Goal: Register for event/course

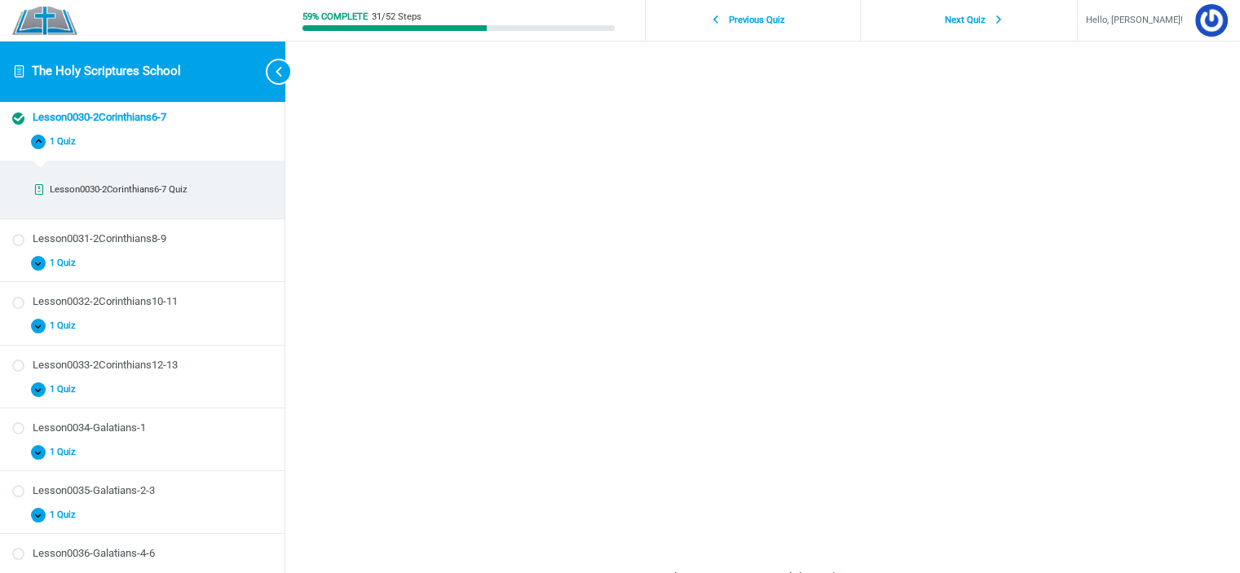
scroll to position [523, 0]
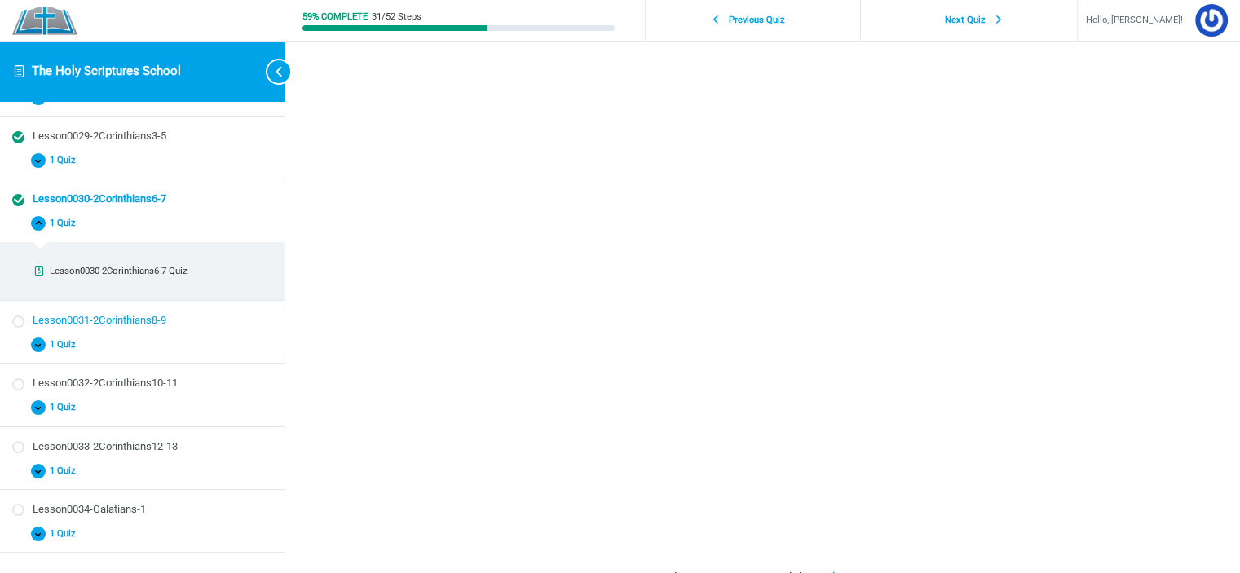
click at [144, 313] on div "Lesson0031-2Corinthians8-9" at bounding box center [153, 320] width 240 height 15
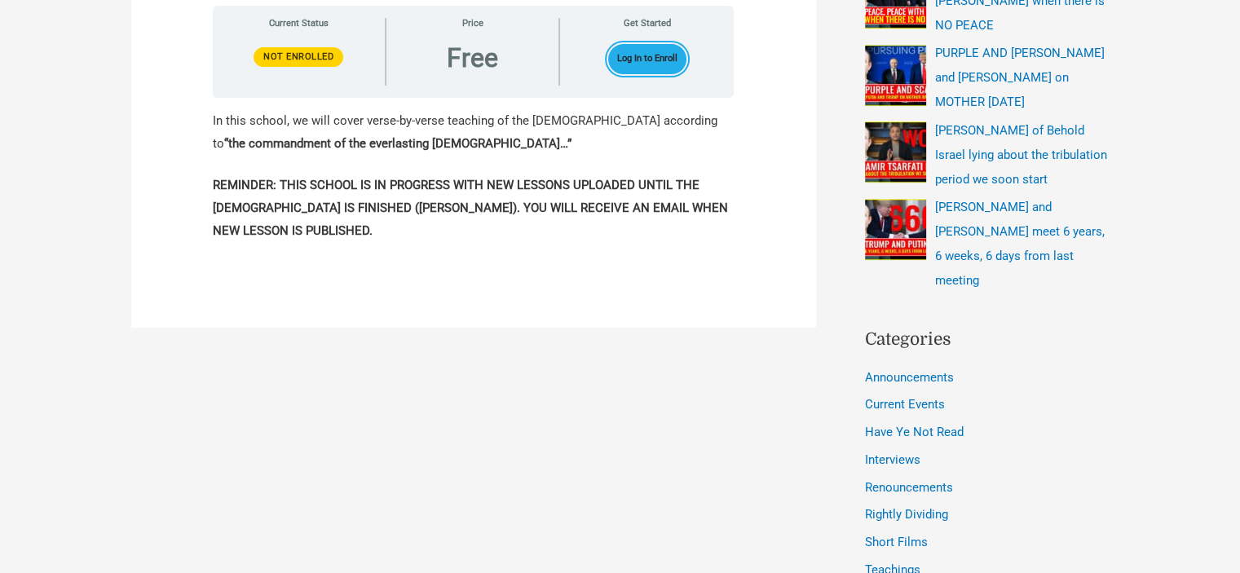
click at [656, 70] on button "Log In to Enroll" at bounding box center [647, 59] width 79 height 30
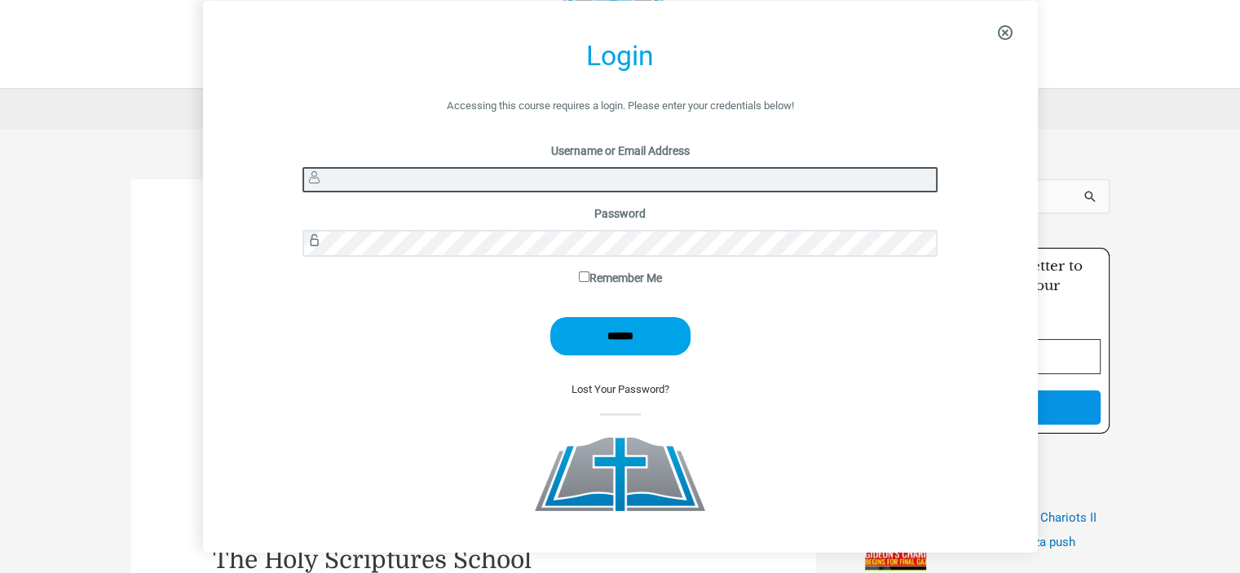
click at [535, 175] on input "Username or Email Address" at bounding box center [620, 179] width 635 height 25
type input "*******"
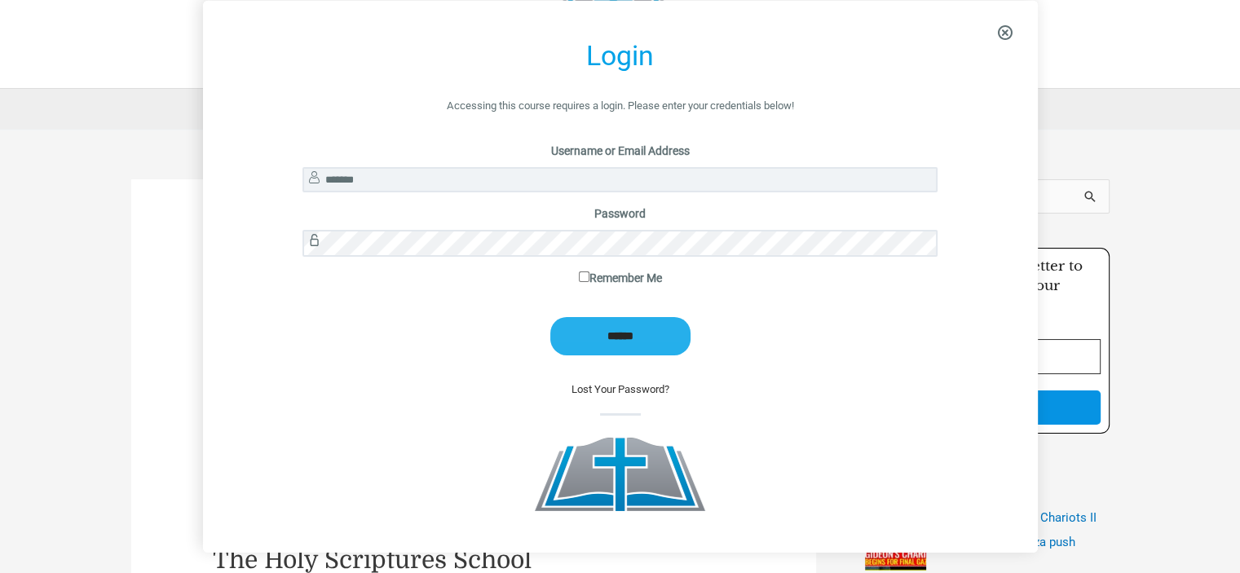
click at [620, 343] on input "******" at bounding box center [620, 336] width 140 height 38
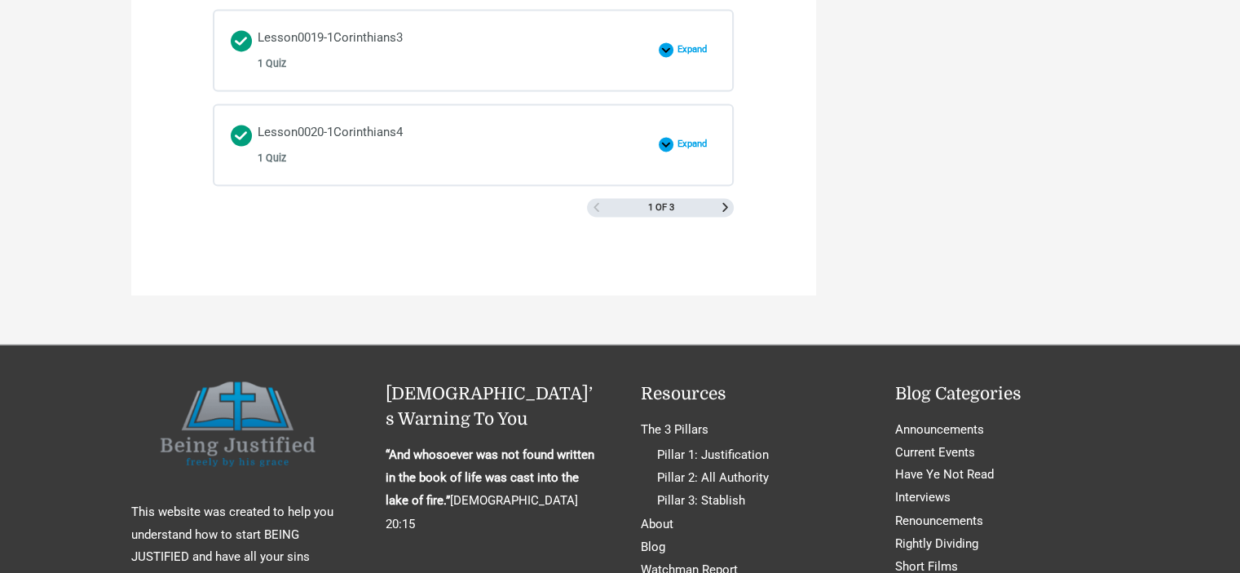
scroll to position [2691, 0]
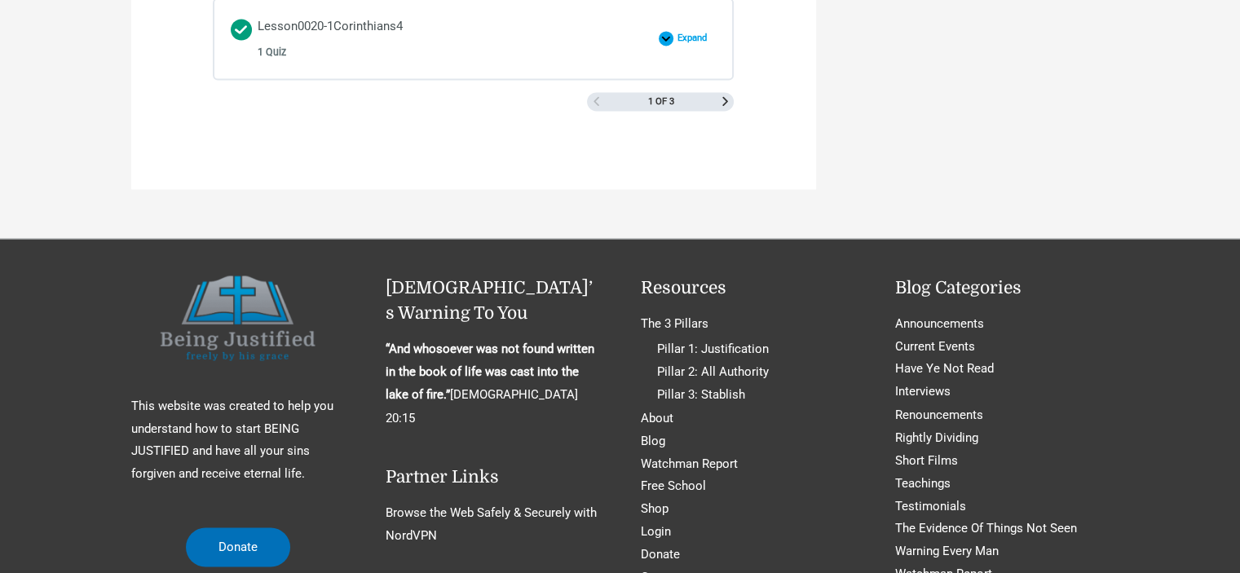
click at [731, 97] on div "1 of 3" at bounding box center [474, 102] width 522 height 20
click at [722, 97] on span "Next Page" at bounding box center [725, 101] width 9 height 9
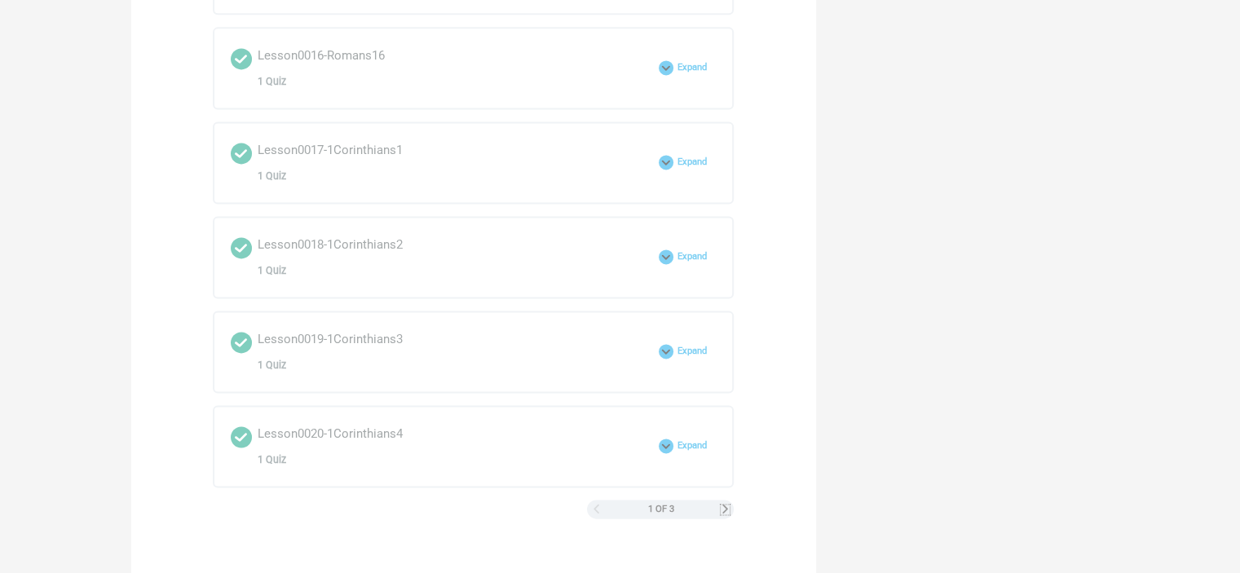
scroll to position [1712, 0]
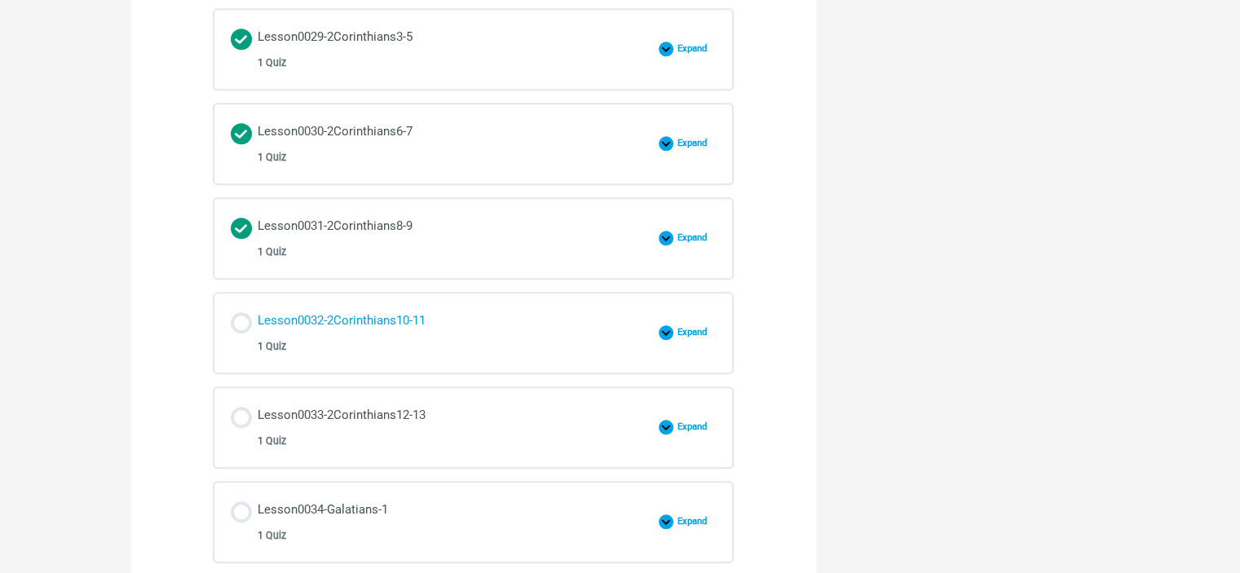
click at [409, 318] on div "Lesson0032-2Corinthians10-11 1 Quiz" at bounding box center [342, 333] width 168 height 46
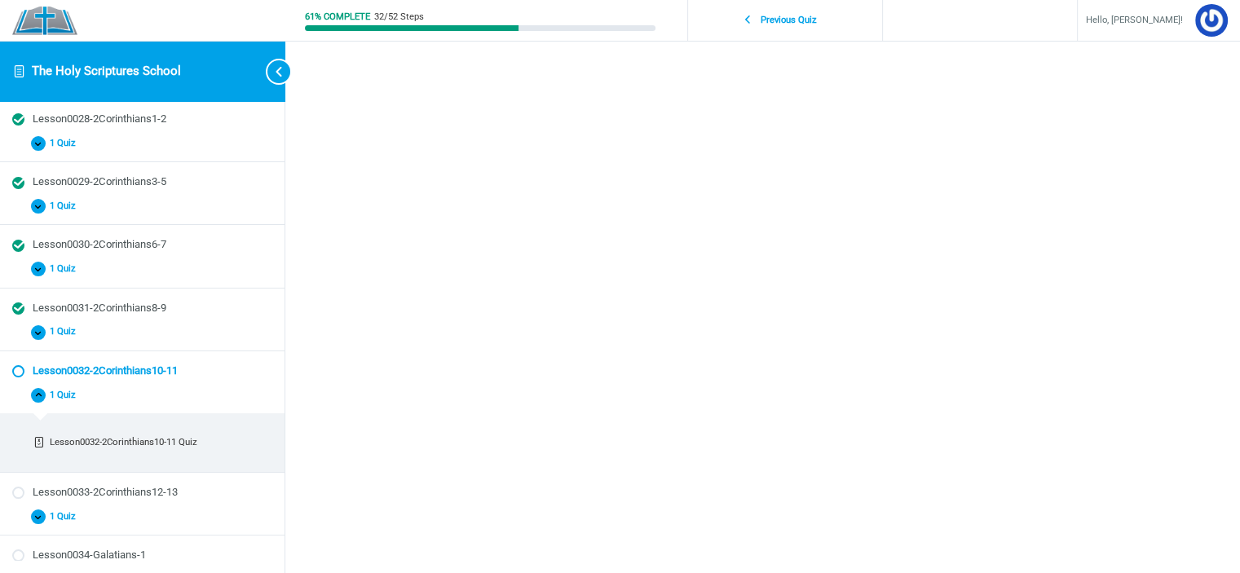
scroll to position [163, 0]
